Goal: Task Accomplishment & Management: Manage account settings

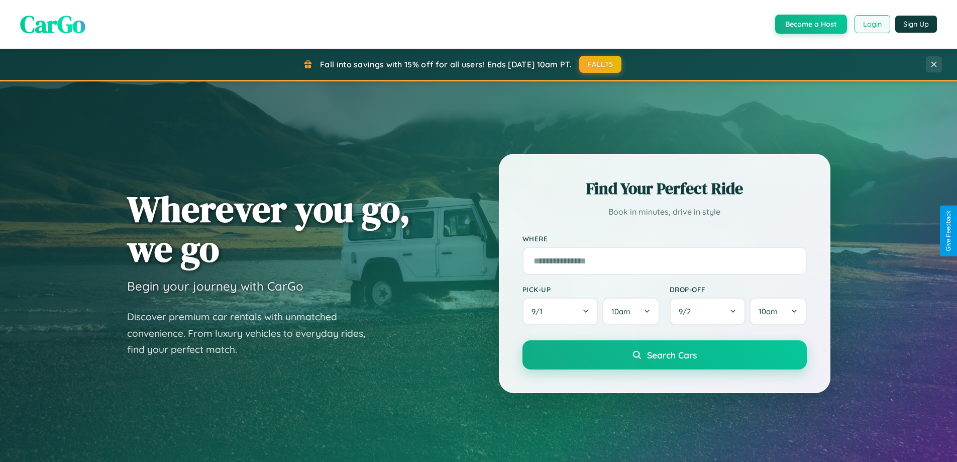
click at [871, 24] on button "Login" at bounding box center [872, 24] width 36 height 18
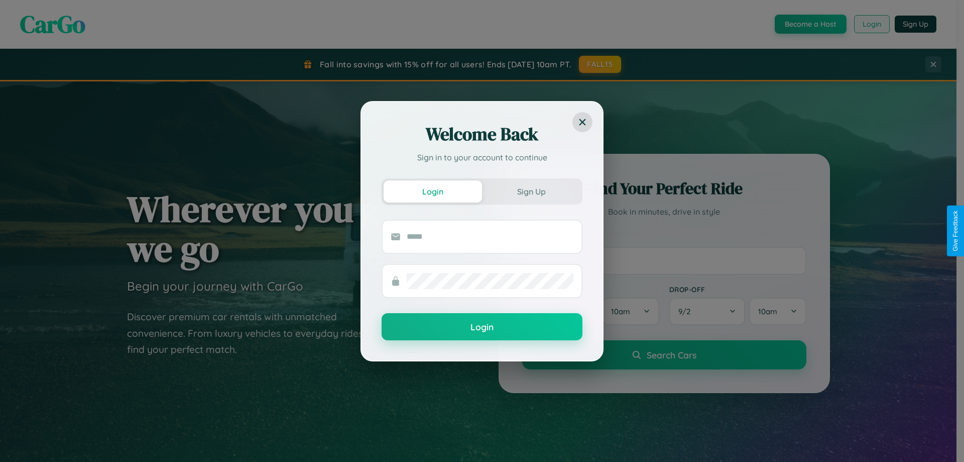
scroll to position [1933, 0]
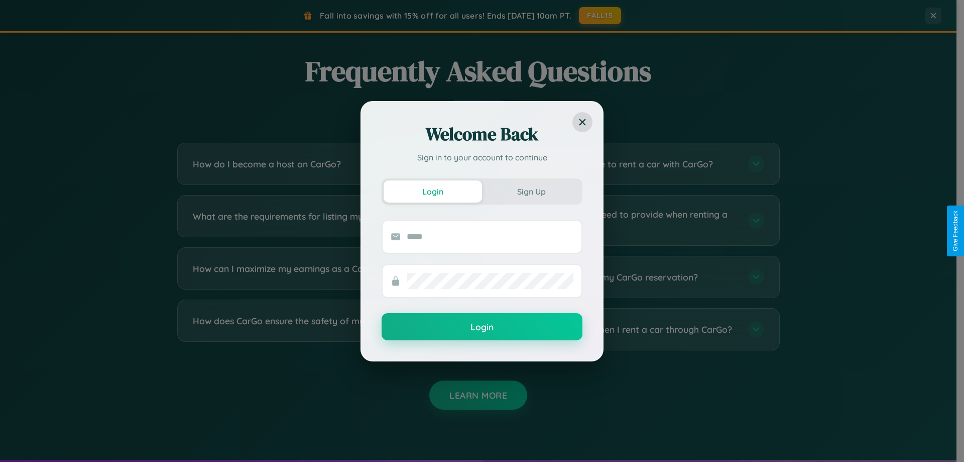
click at [634, 220] on div "Welcome Back Sign in to your account to continue Login Sign Up Login" at bounding box center [482, 231] width 964 height 462
click at [322, 220] on div "Welcome Back Sign in to your account to continue Login Sign Up Login" at bounding box center [482, 231] width 964 height 462
click at [322, 277] on div "Welcome Back Sign in to your account to continue Login Sign Up Login" at bounding box center [482, 231] width 964 height 462
click at [322, 164] on div "Welcome Back Sign in to your account to continue Login Sign Up Login" at bounding box center [482, 231] width 964 height 462
